Goal: Task Accomplishment & Management: Use online tool/utility

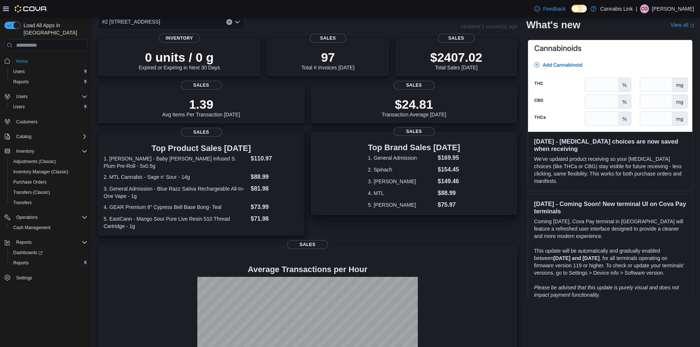
scroll to position [90, 0]
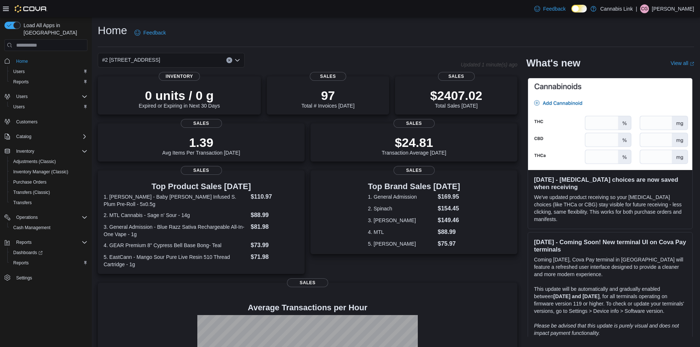
click at [15, 58] on button "Home" at bounding box center [45, 60] width 89 height 11
click at [16, 69] on span "Users" at bounding box center [18, 72] width 11 height 6
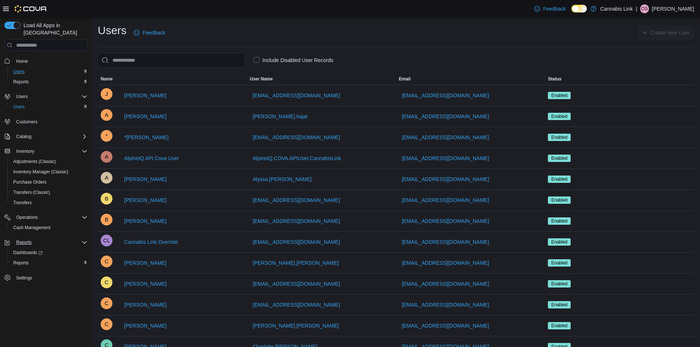
click at [35, 238] on div "Reports" at bounding box center [50, 242] width 74 height 9
click at [24, 240] on span "Reports" at bounding box center [23, 243] width 15 height 6
click at [26, 260] on span "Reports" at bounding box center [20, 263] width 15 height 6
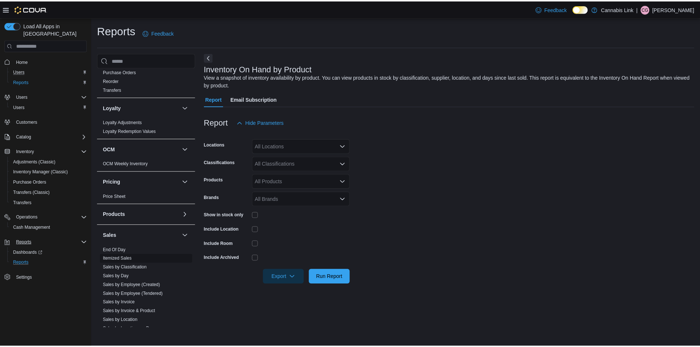
scroll to position [330, 0]
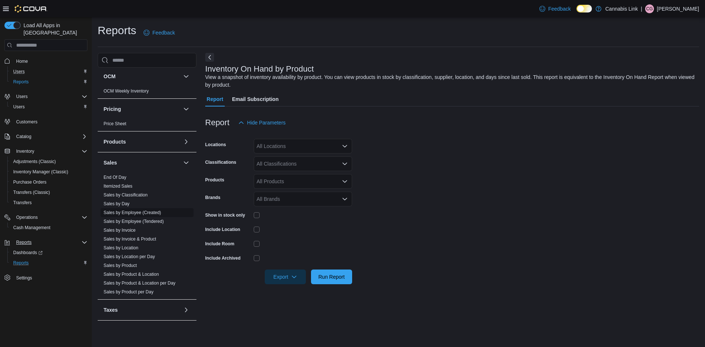
click at [138, 210] on span "Sales by Employee (Created)" at bounding box center [133, 213] width 58 height 6
click at [139, 215] on link "Sales by Employee (Created)" at bounding box center [133, 212] width 58 height 5
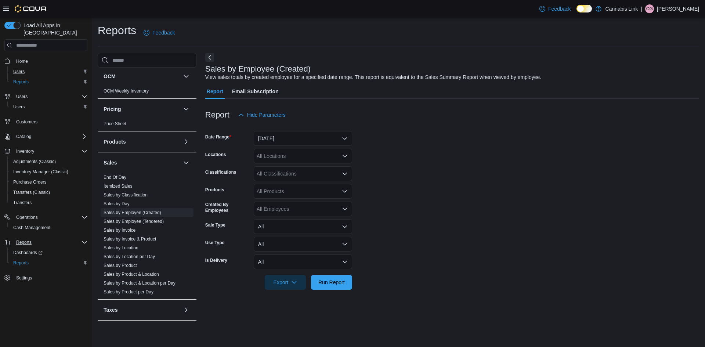
click at [287, 131] on div at bounding box center [452, 126] width 494 height 9
click at [294, 140] on button "Yesterday" at bounding box center [303, 138] width 98 height 15
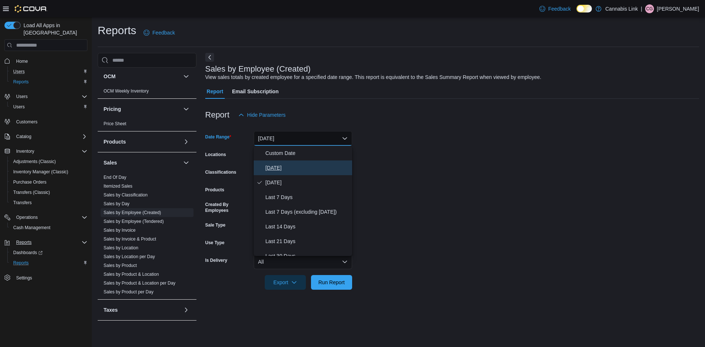
click at [297, 165] on span "Today" at bounding box center [308, 167] width 84 height 9
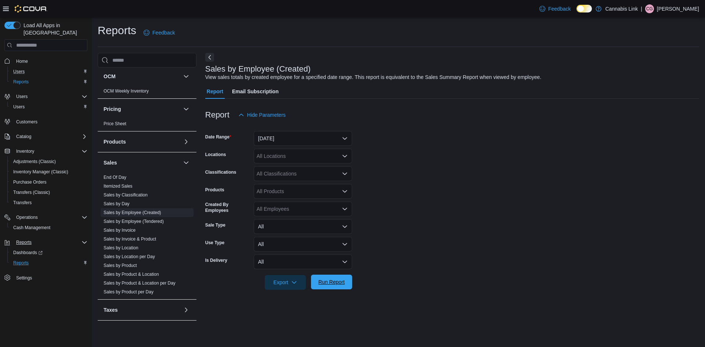
click at [341, 283] on span "Run Report" at bounding box center [332, 281] width 26 height 7
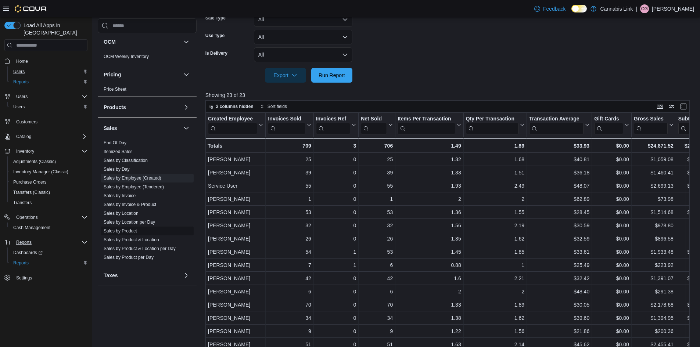
scroll to position [134, 0]
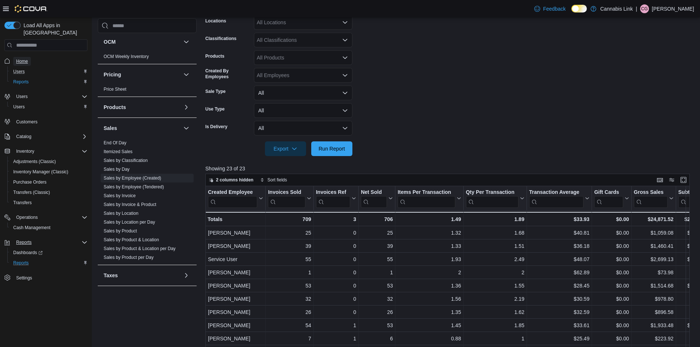
click at [15, 57] on link "Home" at bounding box center [22, 61] width 18 height 9
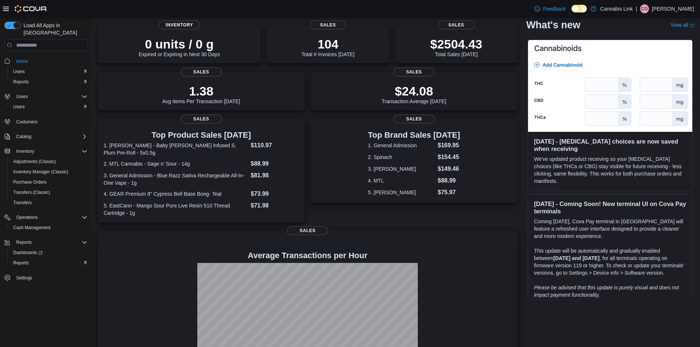
scroll to position [90, 0]
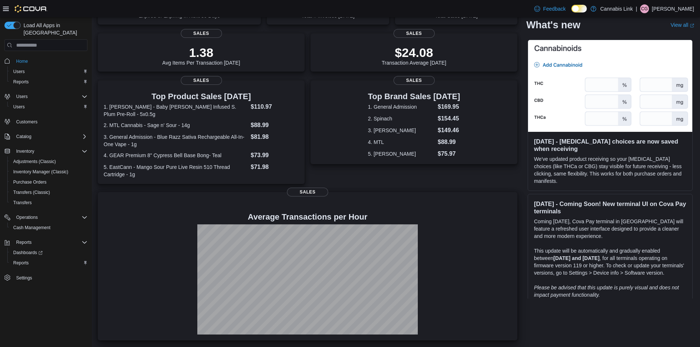
click at [449, 206] on p at bounding box center [308, 205] width 408 height 9
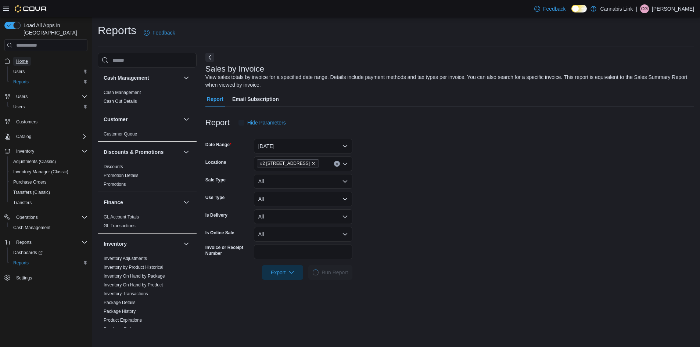
click at [29, 57] on link "Home" at bounding box center [22, 61] width 18 height 9
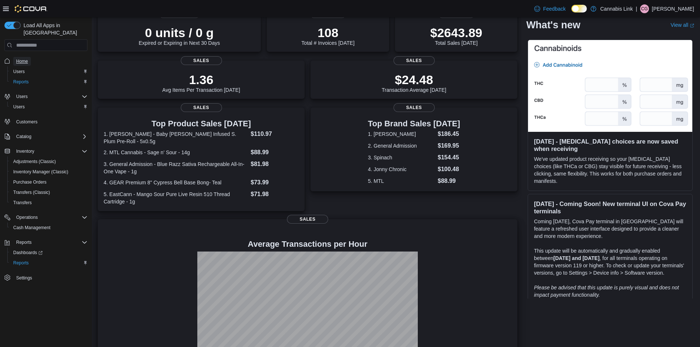
scroll to position [90, 0]
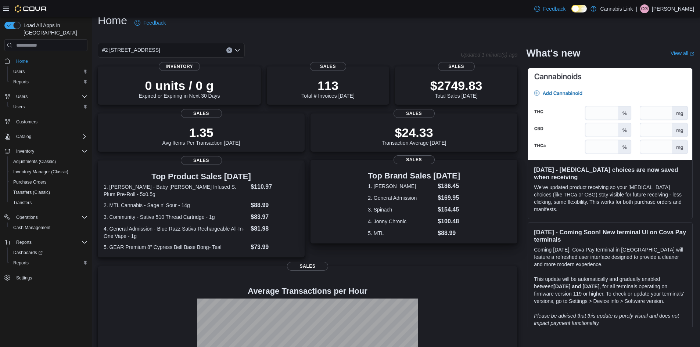
scroll to position [83, 0]
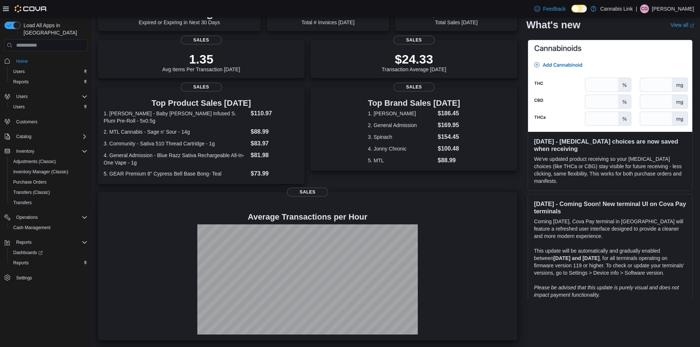
click at [435, 231] on div at bounding box center [308, 279] width 408 height 110
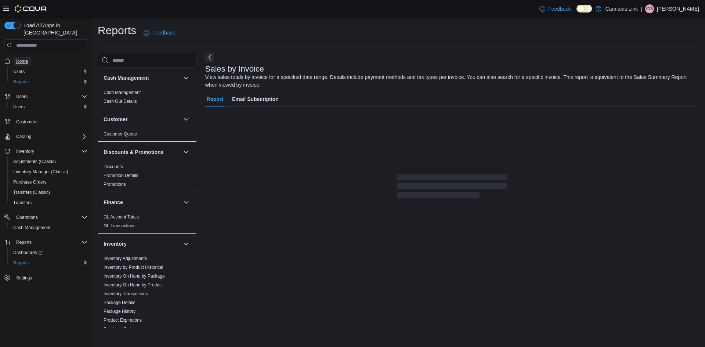
click at [19, 58] on span "Home" at bounding box center [22, 61] width 12 height 6
